Goal: Task Accomplishment & Management: Manage account settings

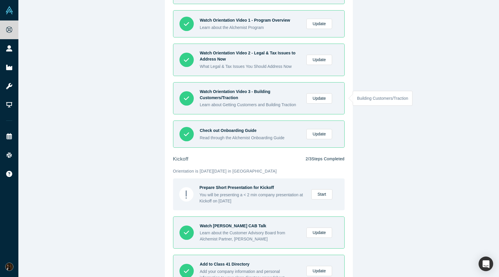
scroll to position [168, 0]
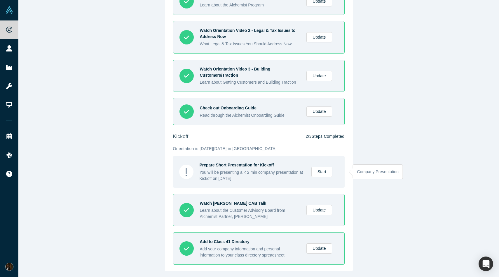
click at [242, 171] on div "You will be presenting a < 2 min company presentation at Kickoff on [DATE]" at bounding box center [253, 175] width 106 height 12
click at [327, 170] on link "Start" at bounding box center [322, 171] width 21 height 10
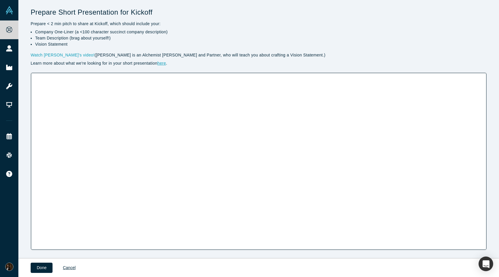
click at [163, 62] on link "here" at bounding box center [161, 63] width 8 height 5
click at [164, 64] on link "here" at bounding box center [161, 63] width 8 height 5
click at [46, 268] on button "Done" at bounding box center [42, 267] width 22 height 10
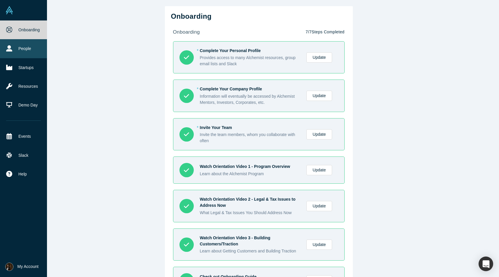
click at [8, 51] on icon at bounding box center [9, 48] width 6 height 6
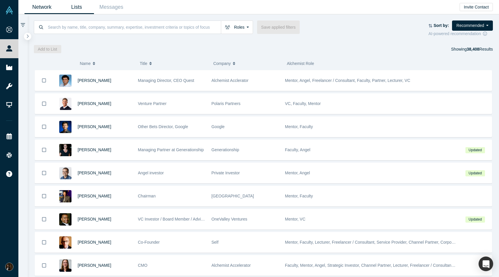
click at [78, 8] on link "Lists" at bounding box center [76, 7] width 35 height 14
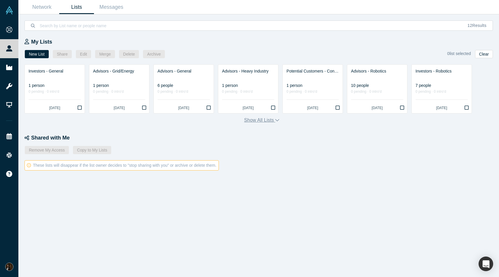
click at [270, 120] on button "Show all lists" at bounding box center [261, 120] width 35 height 7
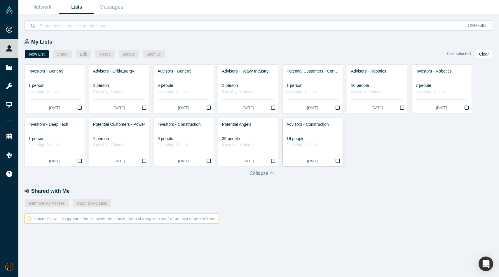
click at [297, 126] on div "Advisors - Construction" at bounding box center [313, 124] width 52 height 6
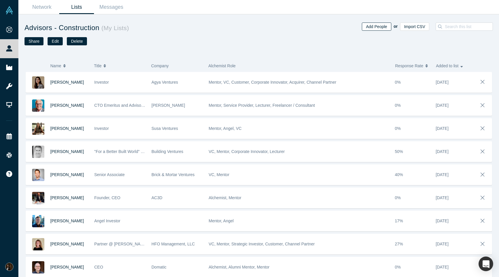
click at [388, 28] on button "Add People" at bounding box center [376, 26] width 29 height 8
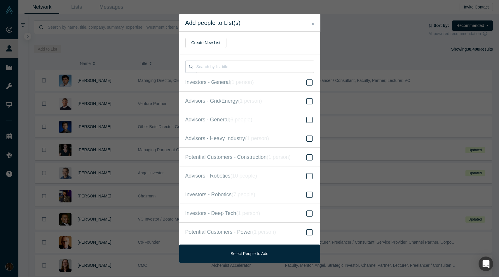
click at [313, 26] on button "Close" at bounding box center [313, 24] width 6 height 7
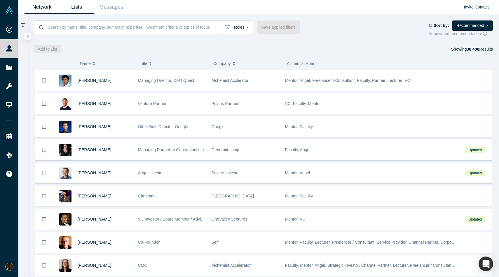
click at [80, 11] on link "Lists" at bounding box center [76, 7] width 35 height 14
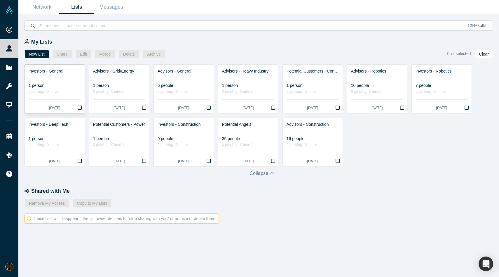
click at [79, 111] on button "Bookmark" at bounding box center [79, 108] width 10 height 10
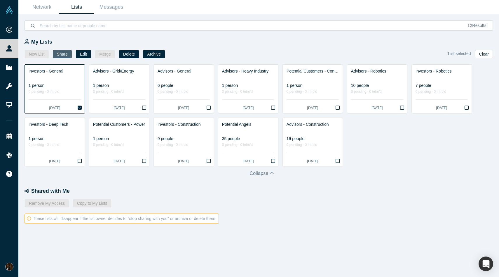
click at [62, 53] on button "Share" at bounding box center [62, 54] width 19 height 8
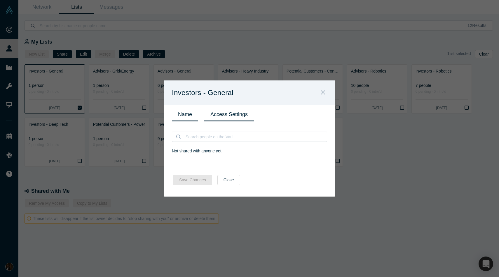
click at [186, 113] on link "Name" at bounding box center [185, 114] width 26 height 14
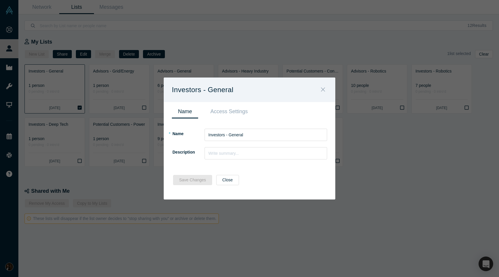
click at [323, 87] on icon "Close" at bounding box center [323, 89] width 4 height 6
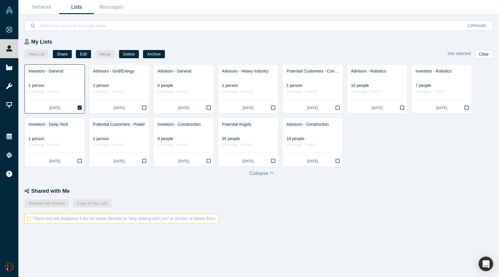
click at [79, 107] on icon "Bookmark" at bounding box center [80, 107] width 4 height 4
